Goal: Download file/media

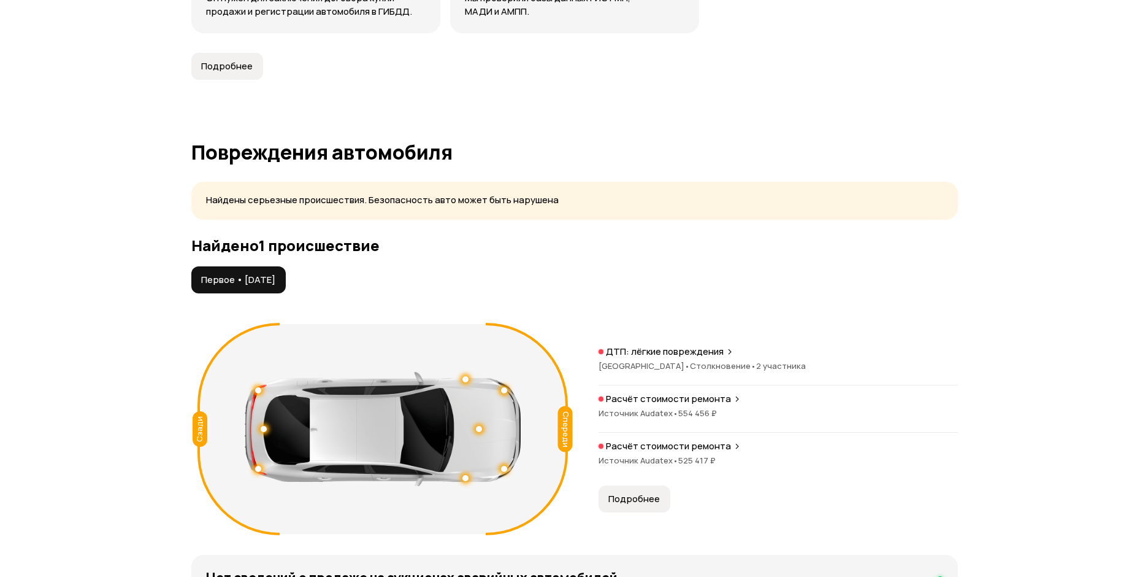
scroll to position [1227, 0]
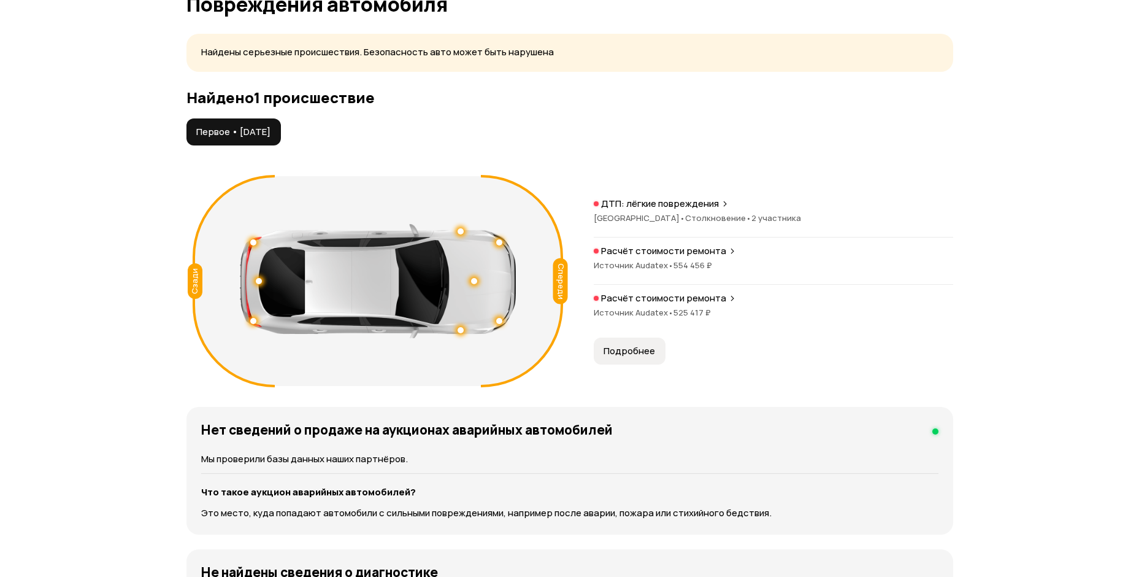
click at [643, 355] on span "Подробнее" at bounding box center [629, 351] width 52 height 12
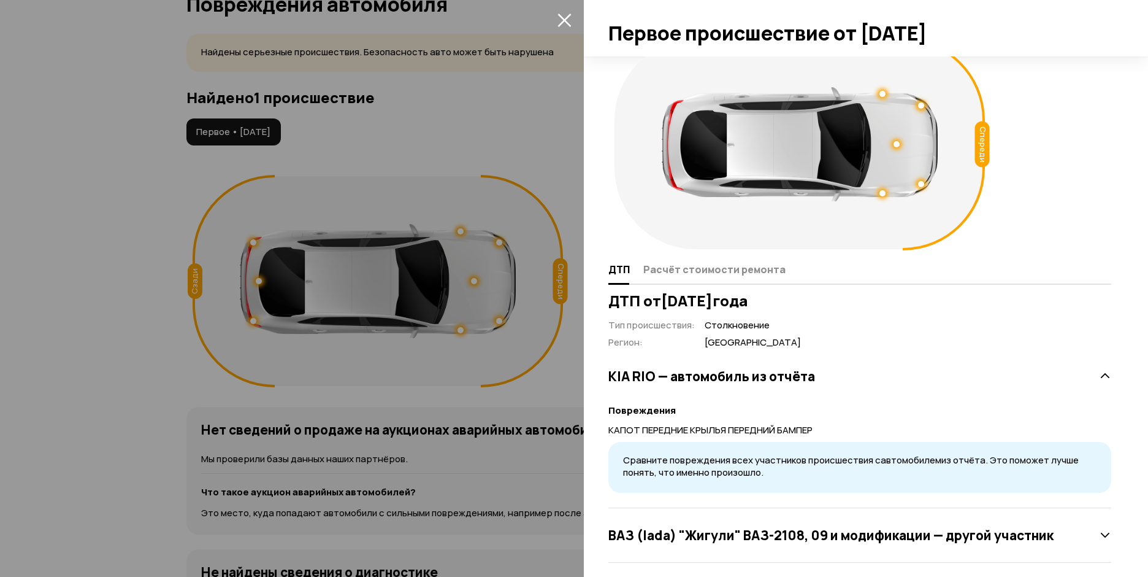
scroll to position [34, 0]
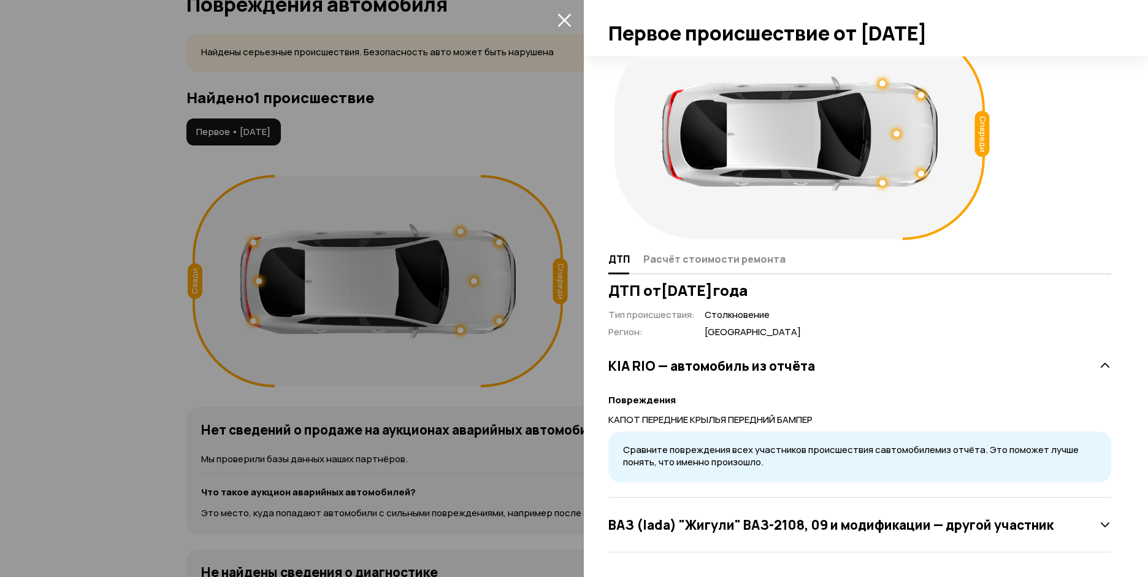
click at [562, 18] on icon "закрыть" at bounding box center [563, 19] width 13 height 13
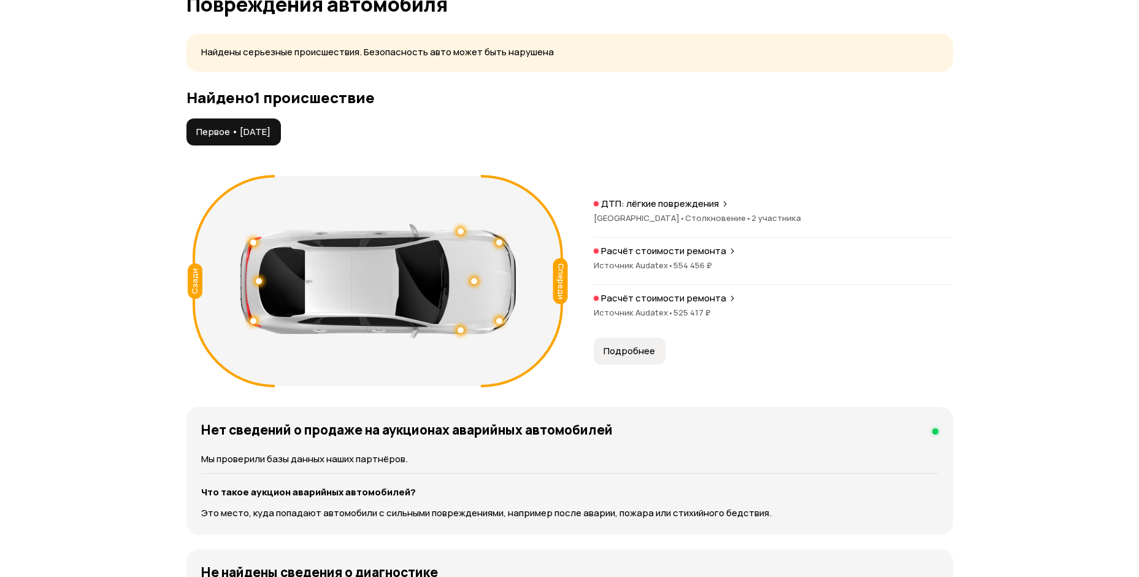
click at [705, 250] on p "Расчёт стоимости ремонта" at bounding box center [663, 251] width 125 height 12
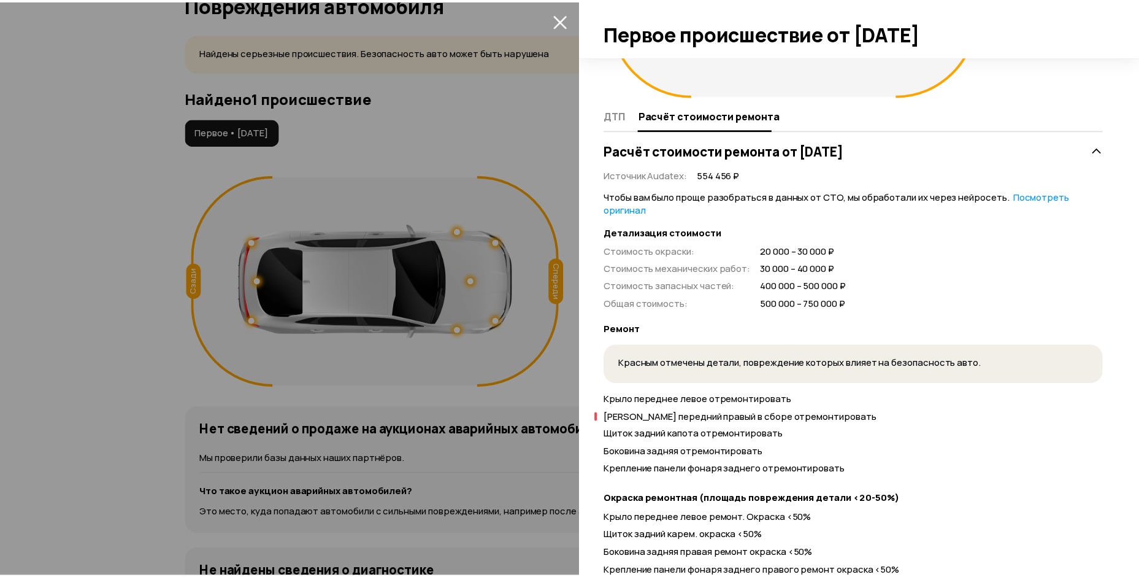
scroll to position [429, 0]
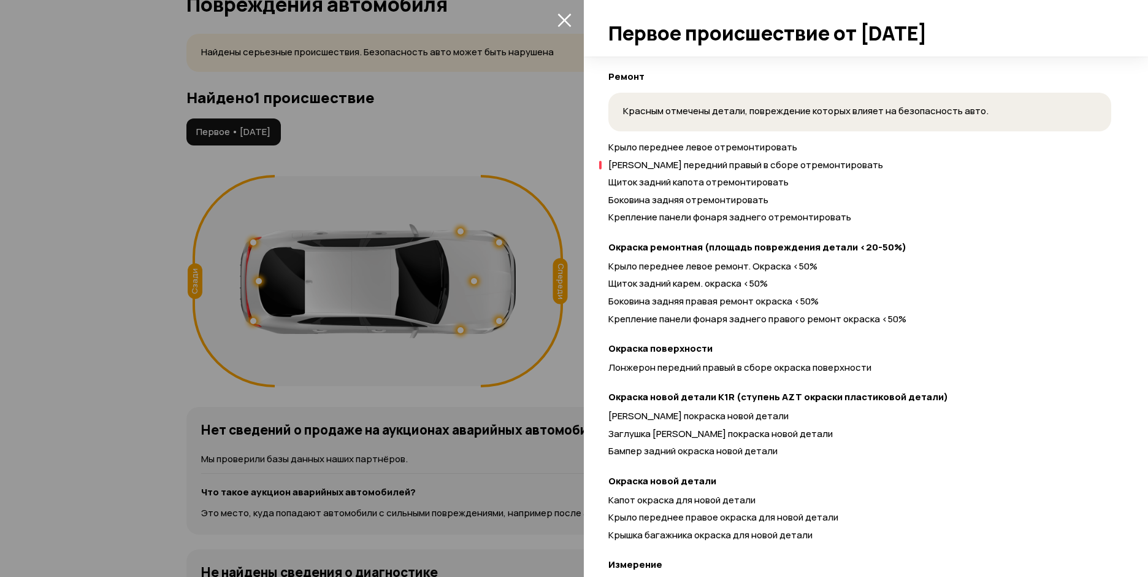
click at [567, 19] on icon "закрыть" at bounding box center [564, 20] width 14 height 14
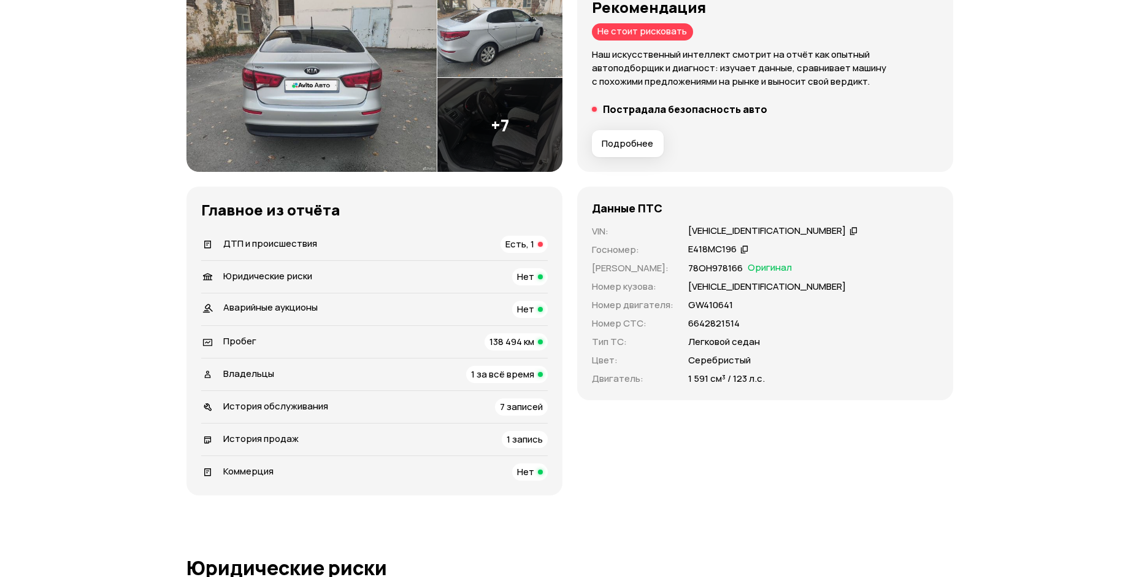
scroll to position [0, 0]
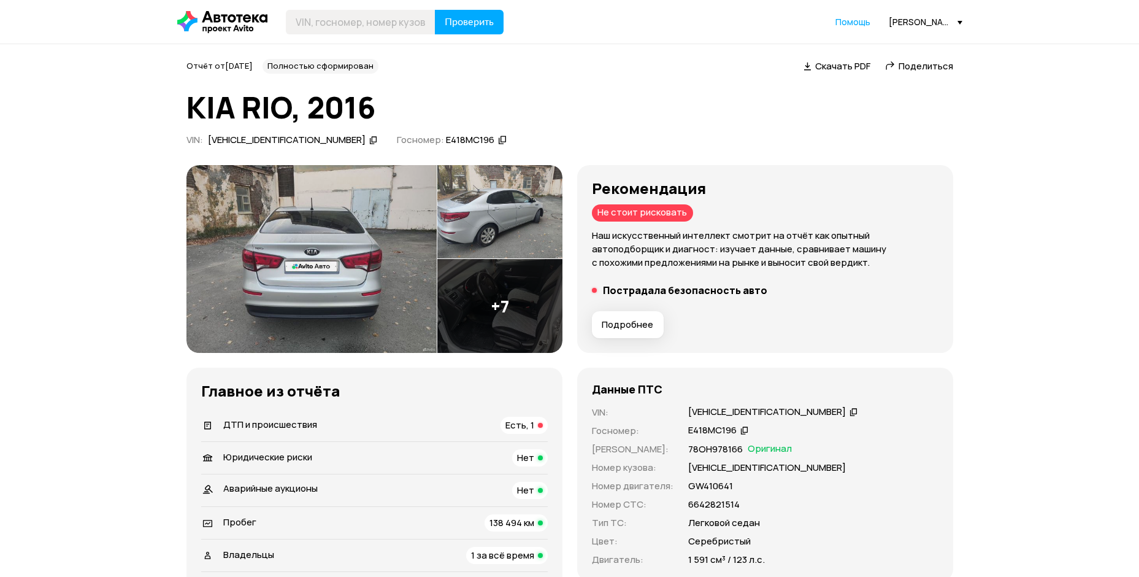
click at [293, 140] on div "[VEHICLE_IDENTIFICATION_NUMBER]" at bounding box center [287, 140] width 158 height 13
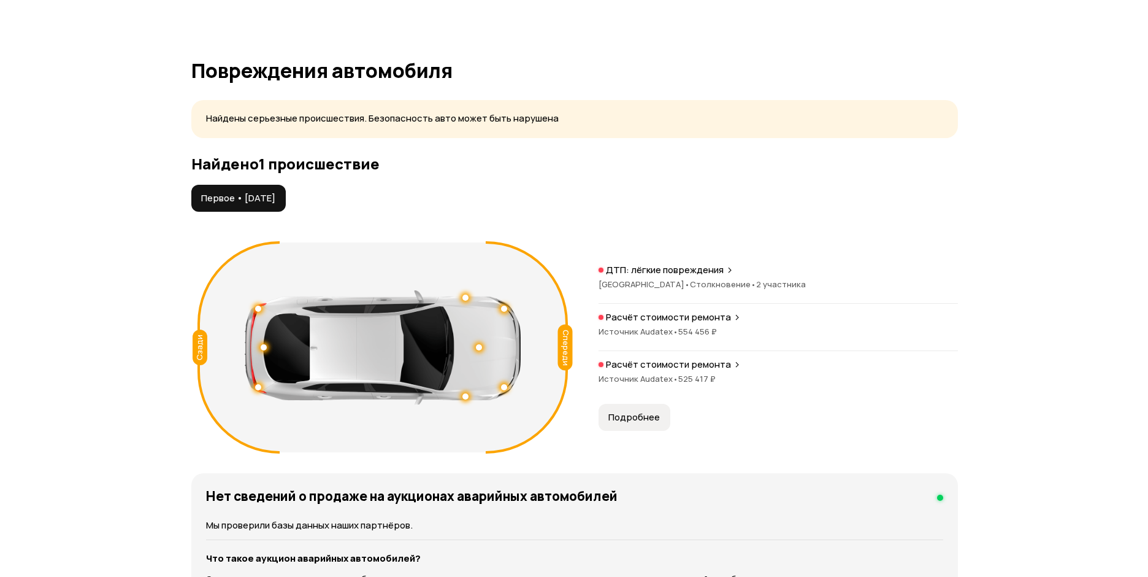
scroll to position [1288, 0]
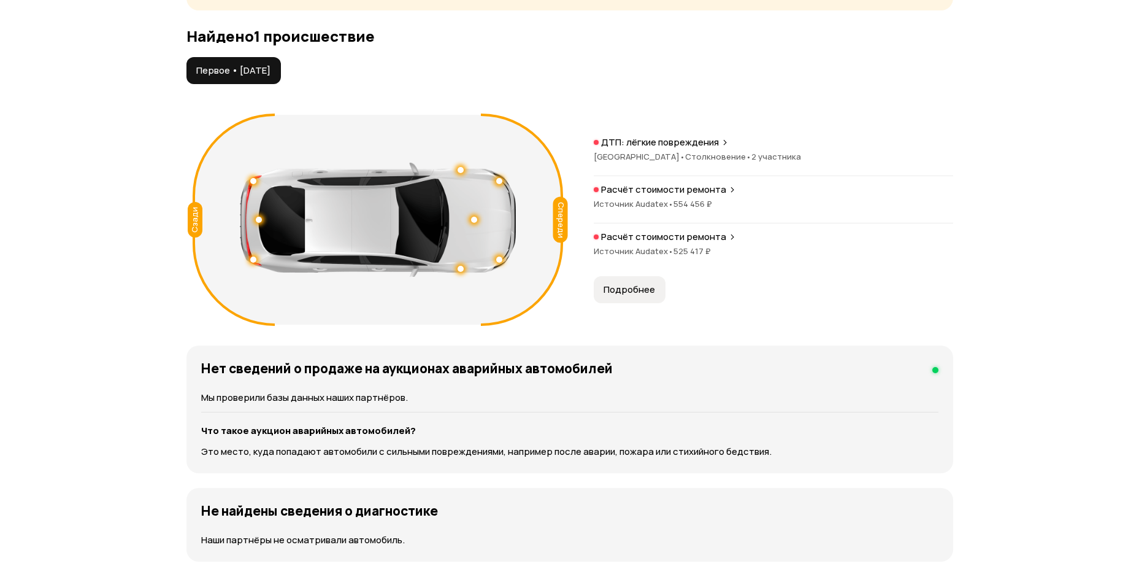
click at [648, 251] on span "Источник Audatex •" at bounding box center [634, 250] width 80 height 11
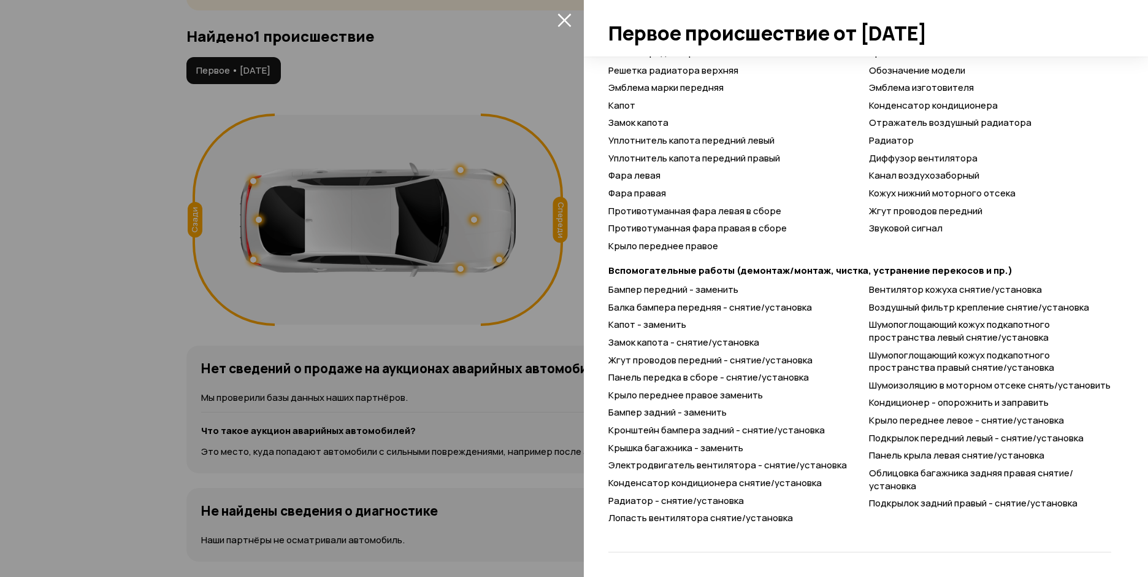
scroll to position [1022, 0]
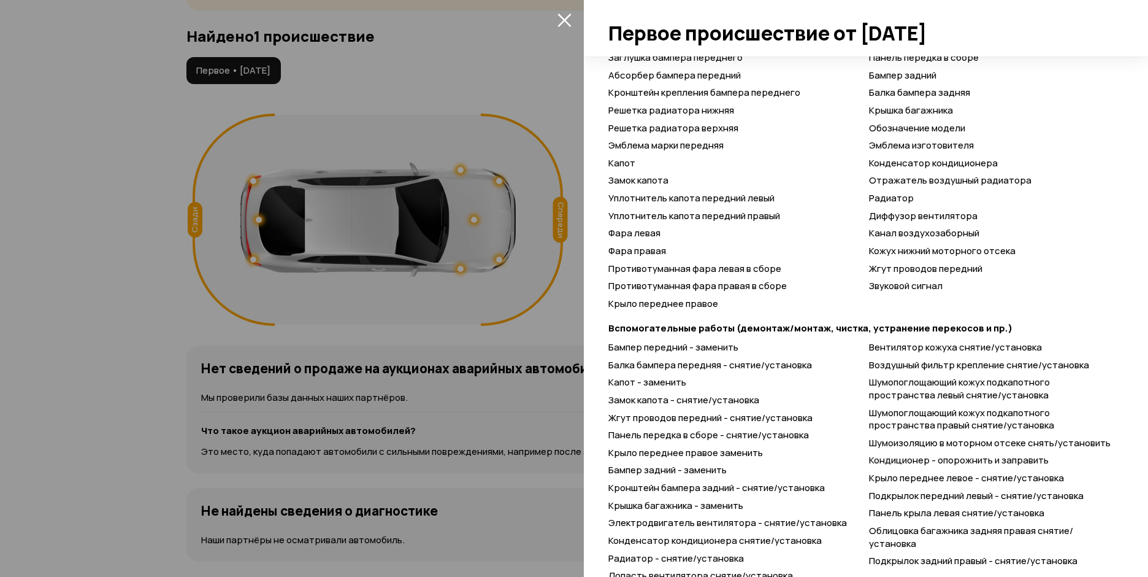
click at [565, 21] on icon "закрыть" at bounding box center [563, 19] width 13 height 13
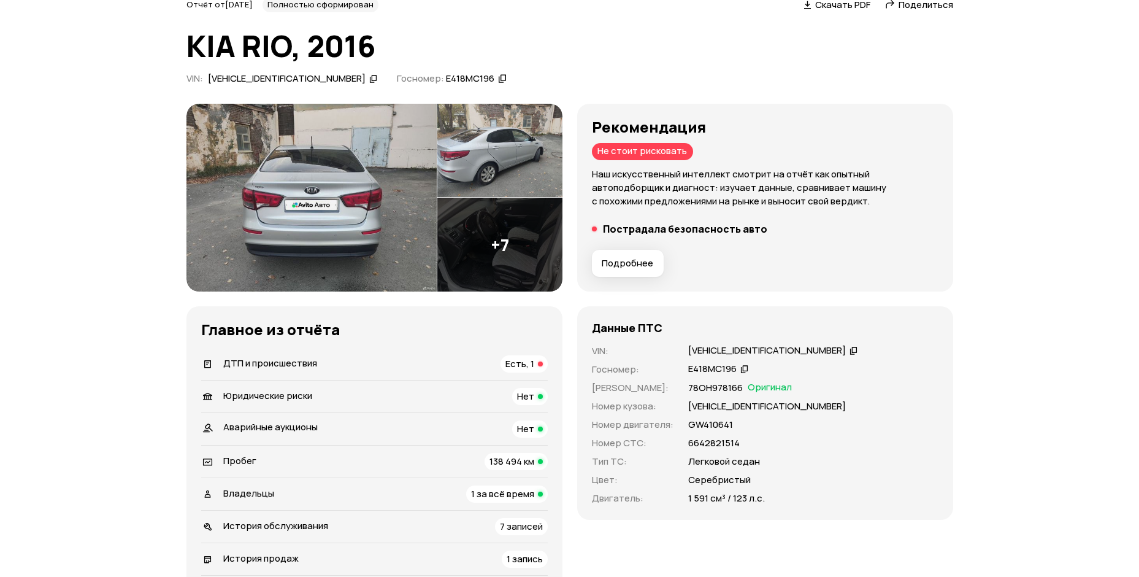
scroll to position [0, 0]
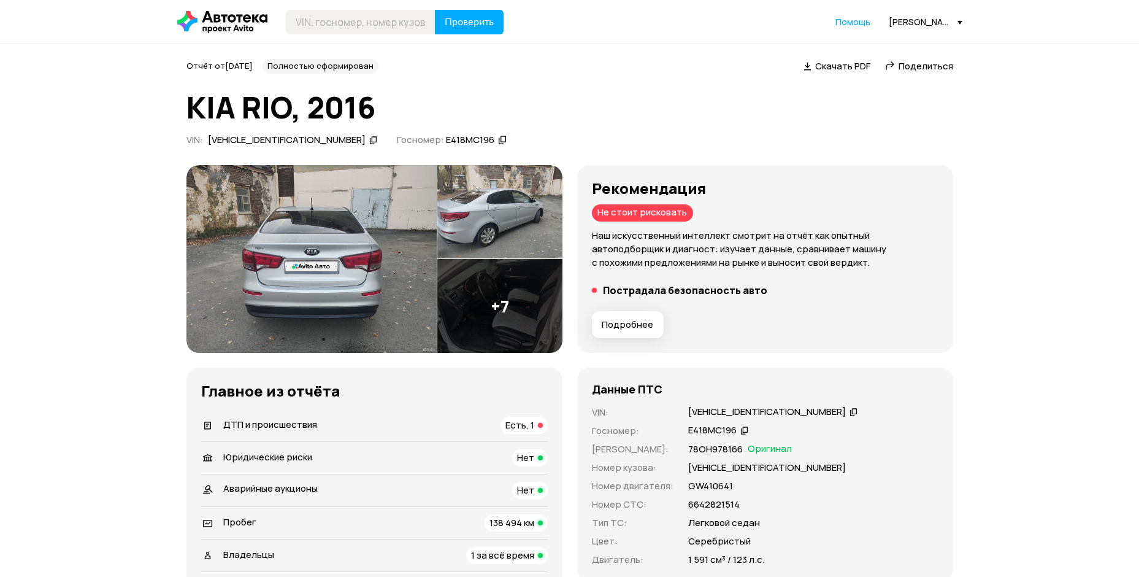
click at [832, 65] on span "Скачать PDF" at bounding box center [842, 65] width 55 height 13
click at [289, 138] on div "[VEHICLE_IDENTIFICATION_NUMBER]" at bounding box center [287, 140] width 158 height 13
